Goal: Task Accomplishment & Management: Use online tool/utility

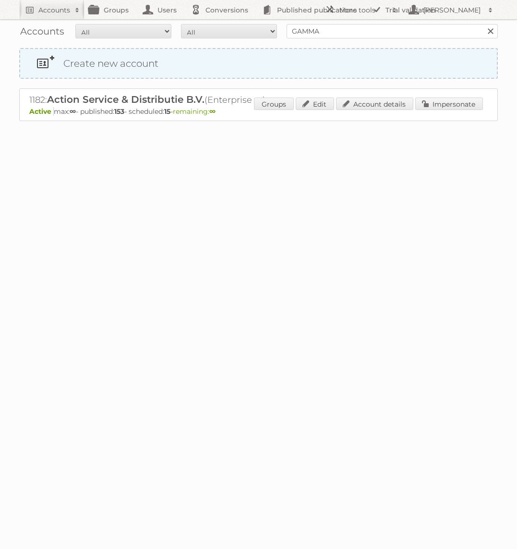
type input "GAMMA"
click at [483, 24] on input "Search" at bounding box center [490, 31] width 14 height 14
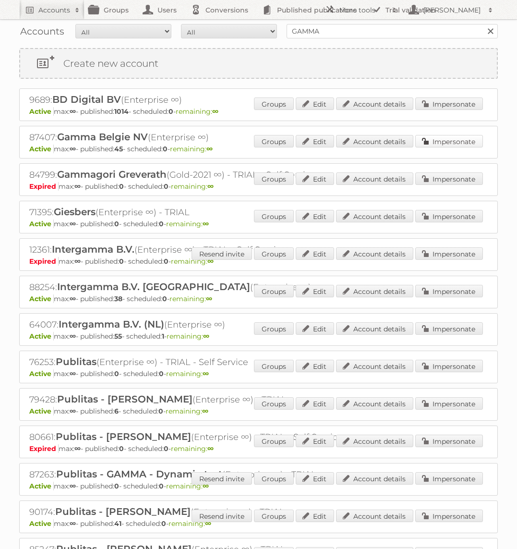
click at [444, 139] on link "Impersonate" at bounding box center [449, 141] width 68 height 12
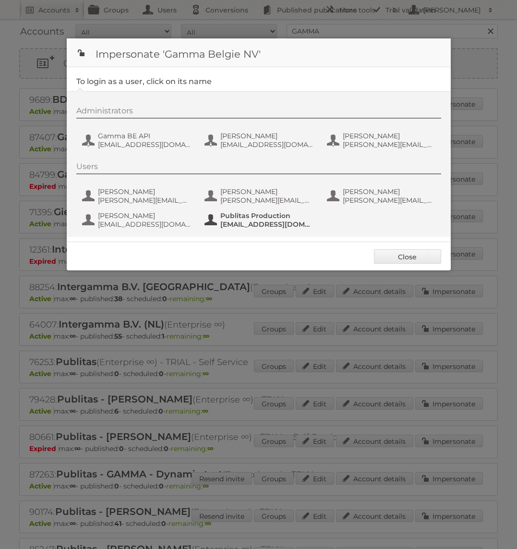
click at [239, 216] on span "Publitas Production" at bounding box center [266, 215] width 93 height 9
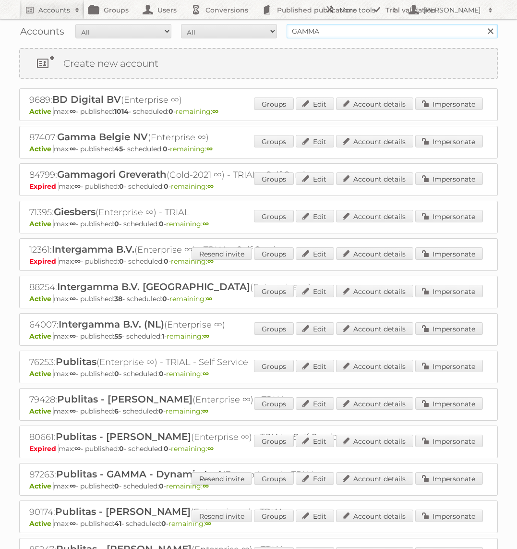
click at [311, 31] on input "GAMMA" at bounding box center [392, 31] width 211 height 14
type input "Action PIA"
click at [483, 24] on input "Search" at bounding box center [490, 31] width 14 height 14
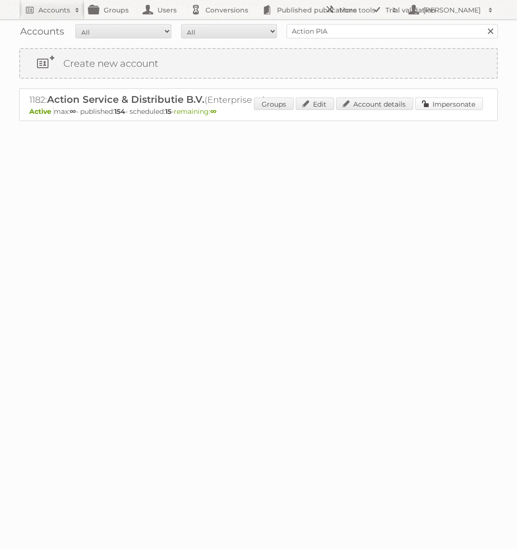
click at [442, 104] on link "Impersonate" at bounding box center [449, 104] width 68 height 12
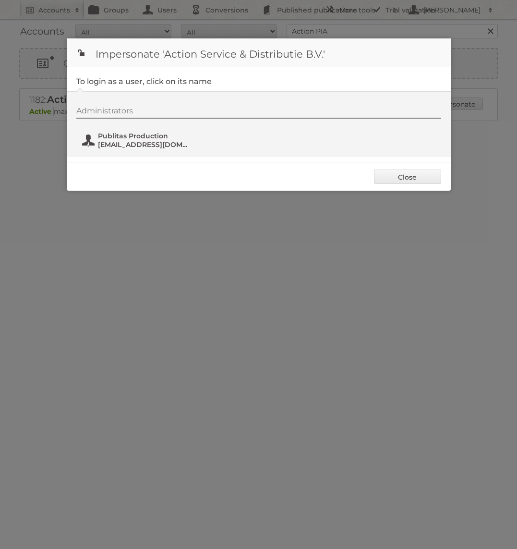
click at [148, 146] on span "[EMAIL_ADDRESS][DOMAIN_NAME]" at bounding box center [144, 144] width 93 height 9
